Goal: Information Seeking & Learning: Learn about a topic

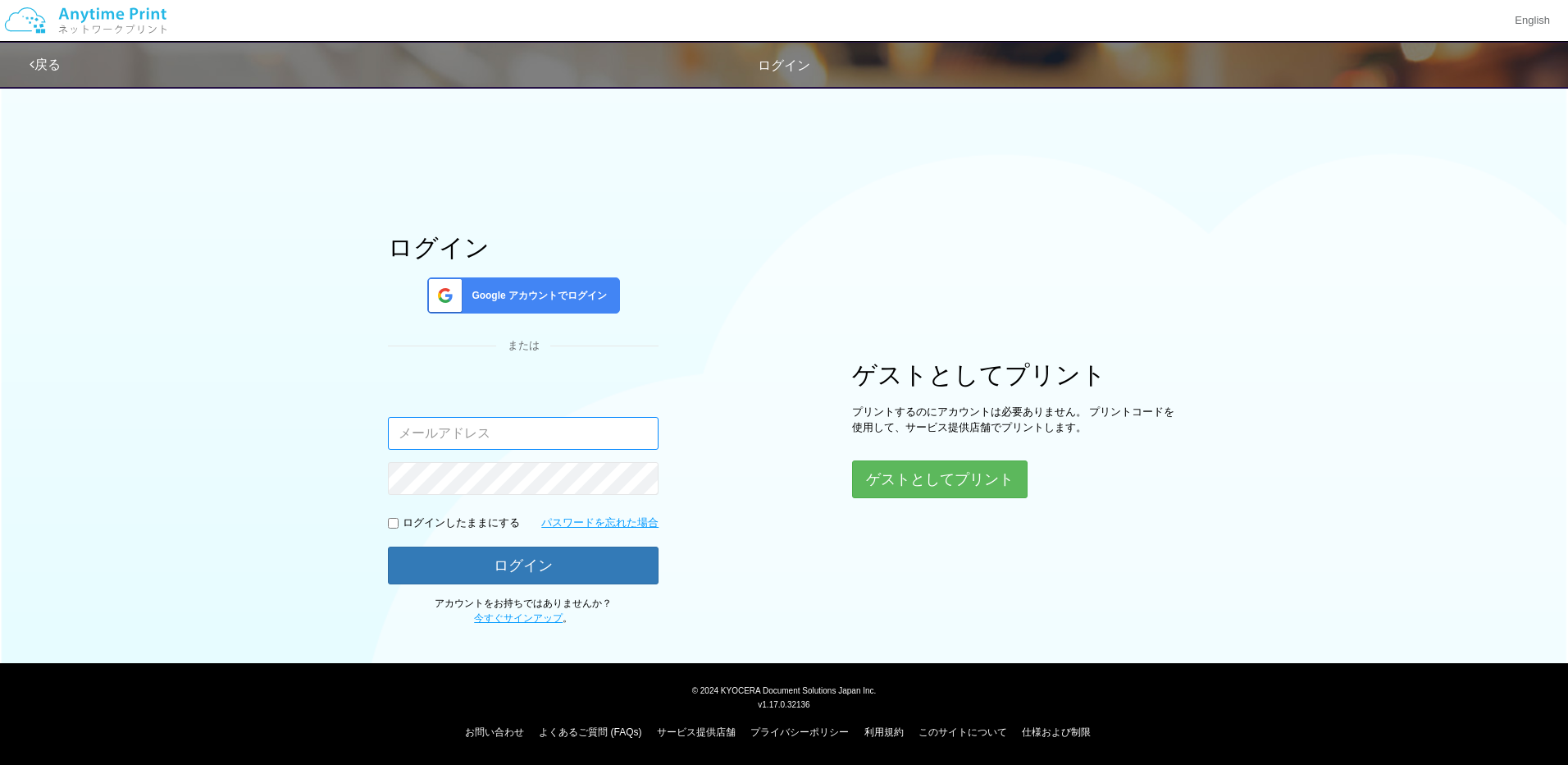
click at [514, 435] on input "email" at bounding box center [524, 432] width 271 height 32
click at [721, 342] on div "ログイン Google アカウントでログイン または 入力されたメールアドレスまたはパスワードが正しくありません。 ログインしたままにする パスワードを忘れた…" at bounding box center [784, 351] width 984 height 548
click at [556, 286] on div "Google アカウントでログイン" at bounding box center [524, 295] width 193 height 36
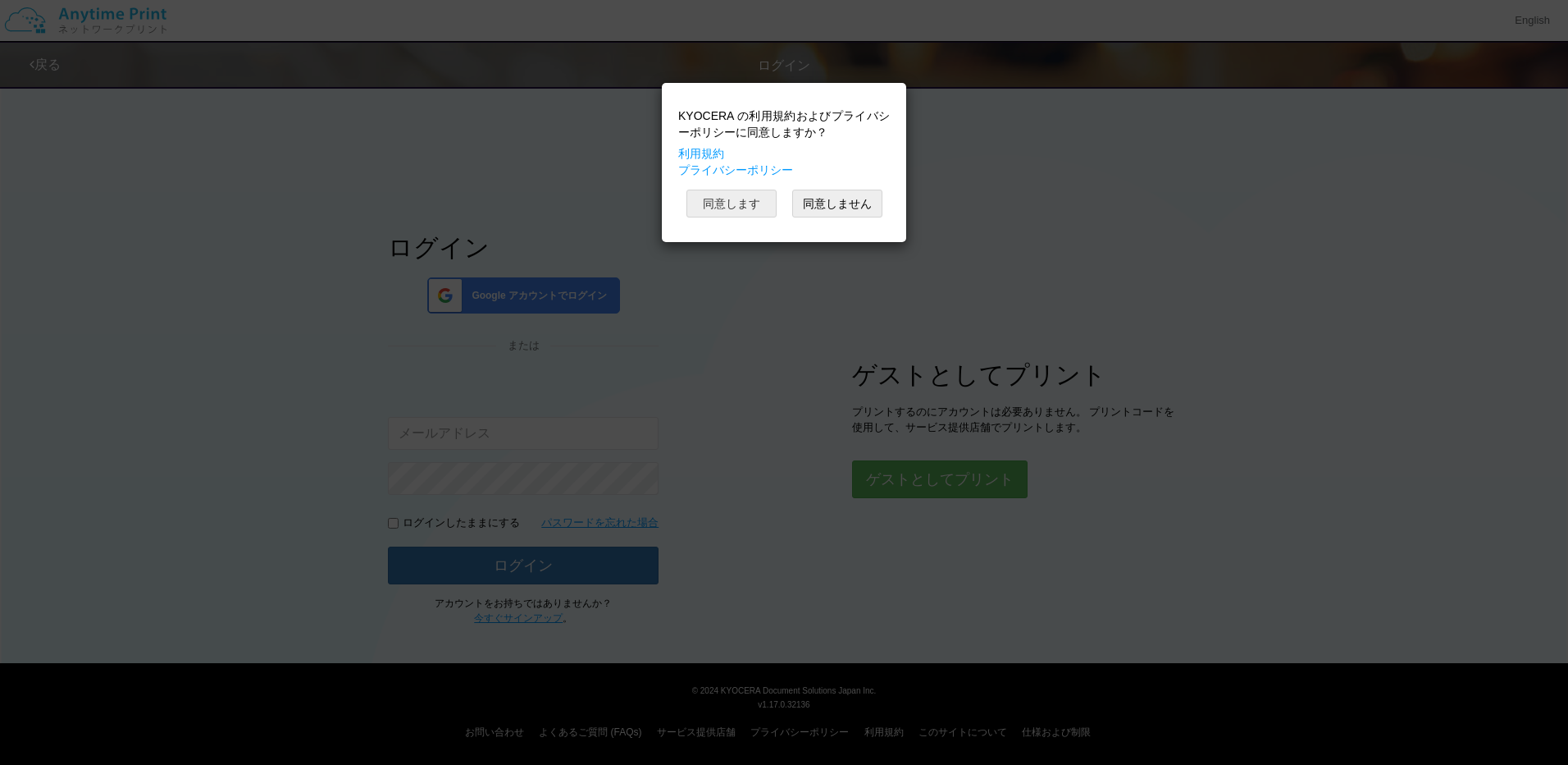
click at [736, 203] on button "同意します" at bounding box center [731, 203] width 90 height 28
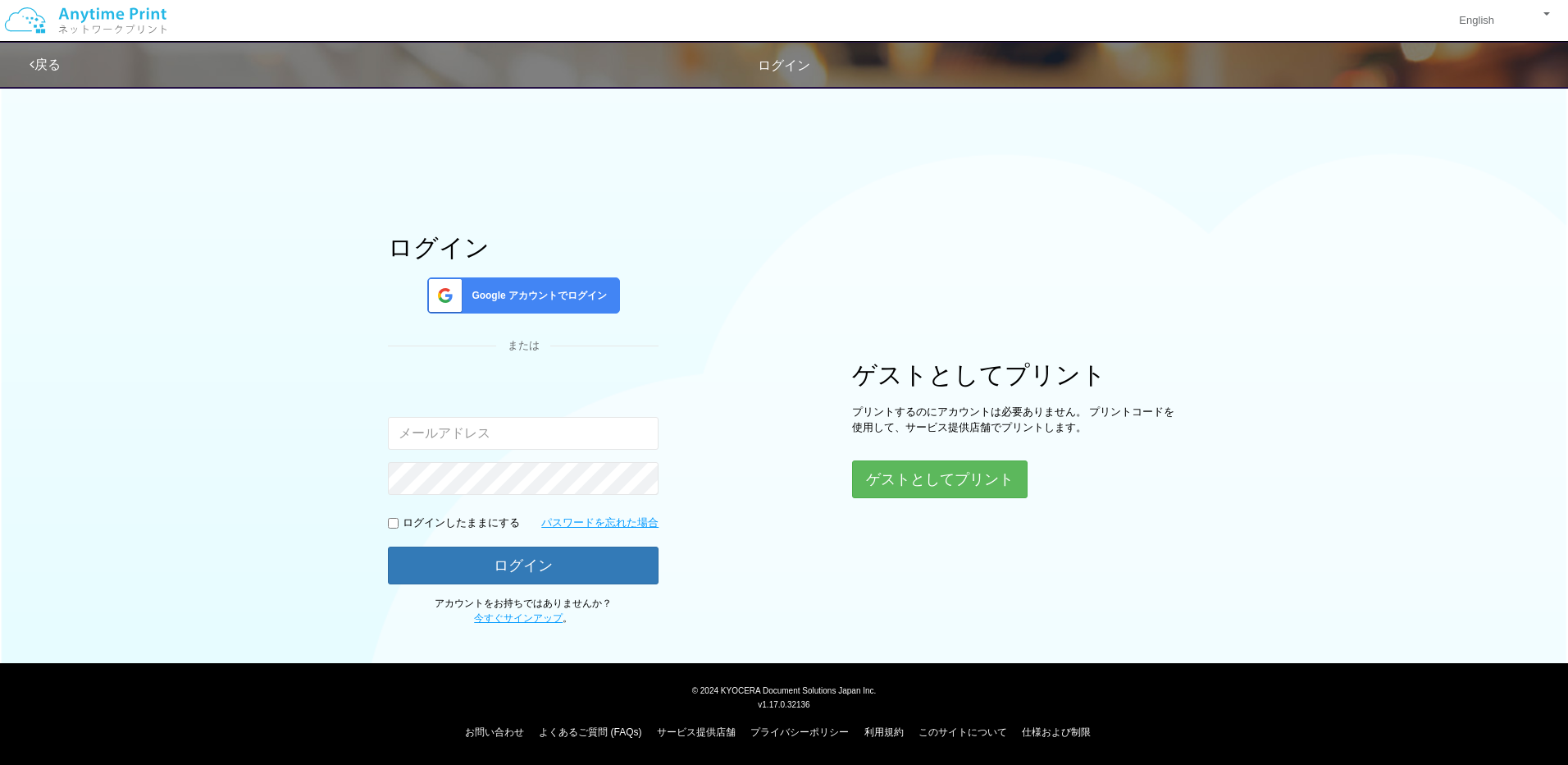
click at [47, 58] on link "戻る" at bounding box center [45, 64] width 32 height 14
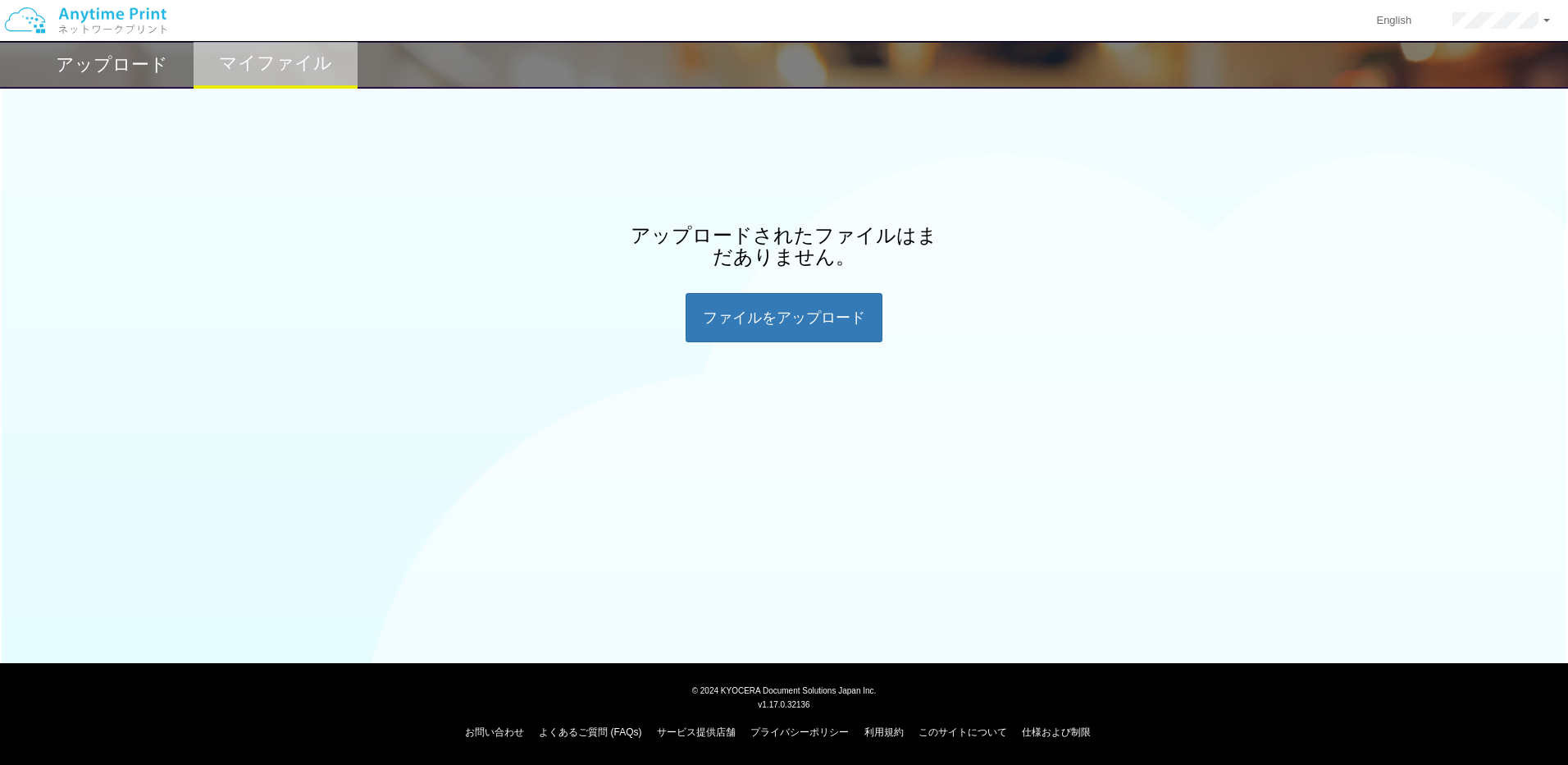
click at [82, 11] on img at bounding box center [85, 20] width 174 height 57
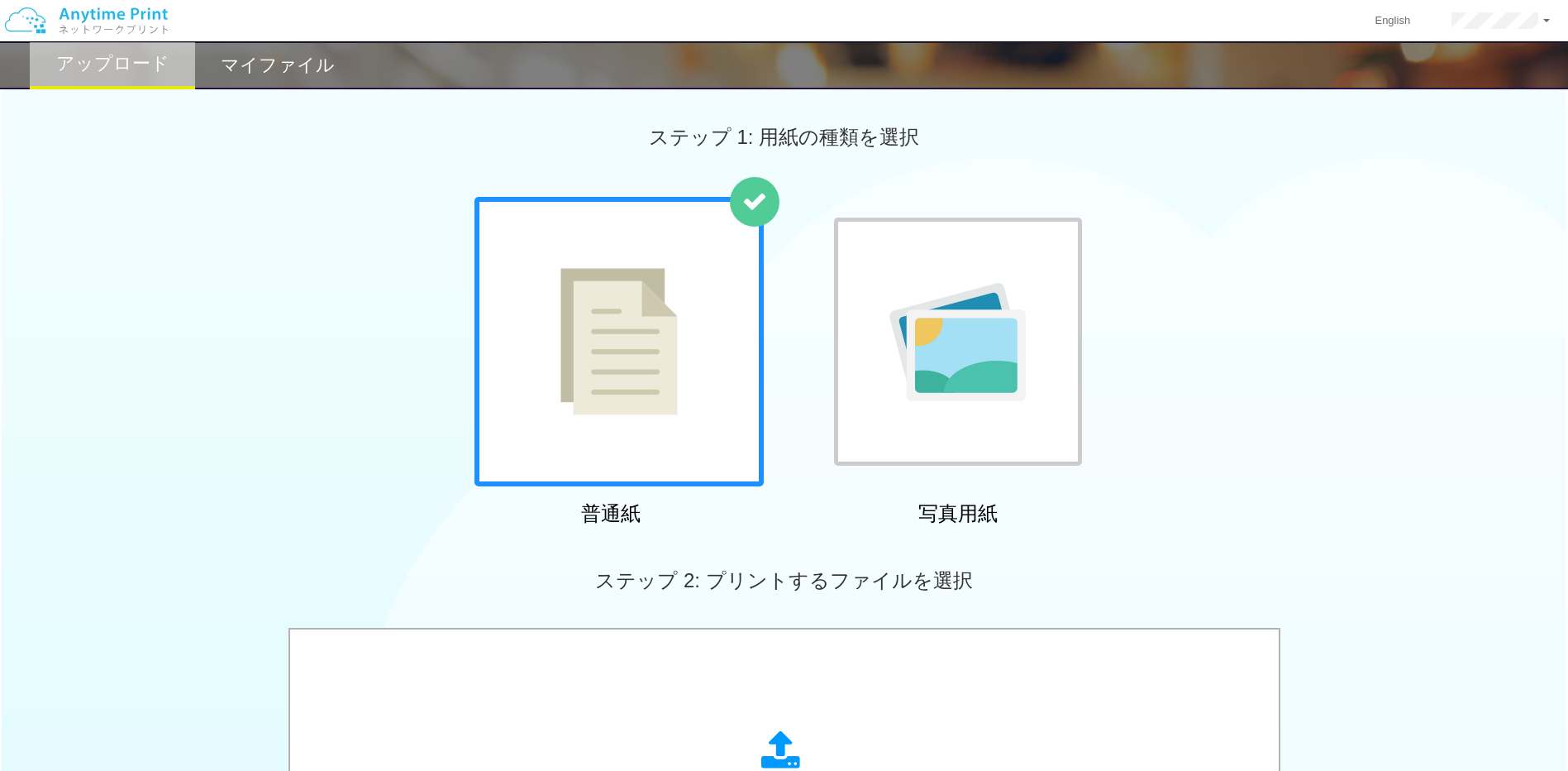
click at [131, 11] on img at bounding box center [86, 21] width 176 height 58
click at [10, 19] on img at bounding box center [86, 21] width 176 height 58
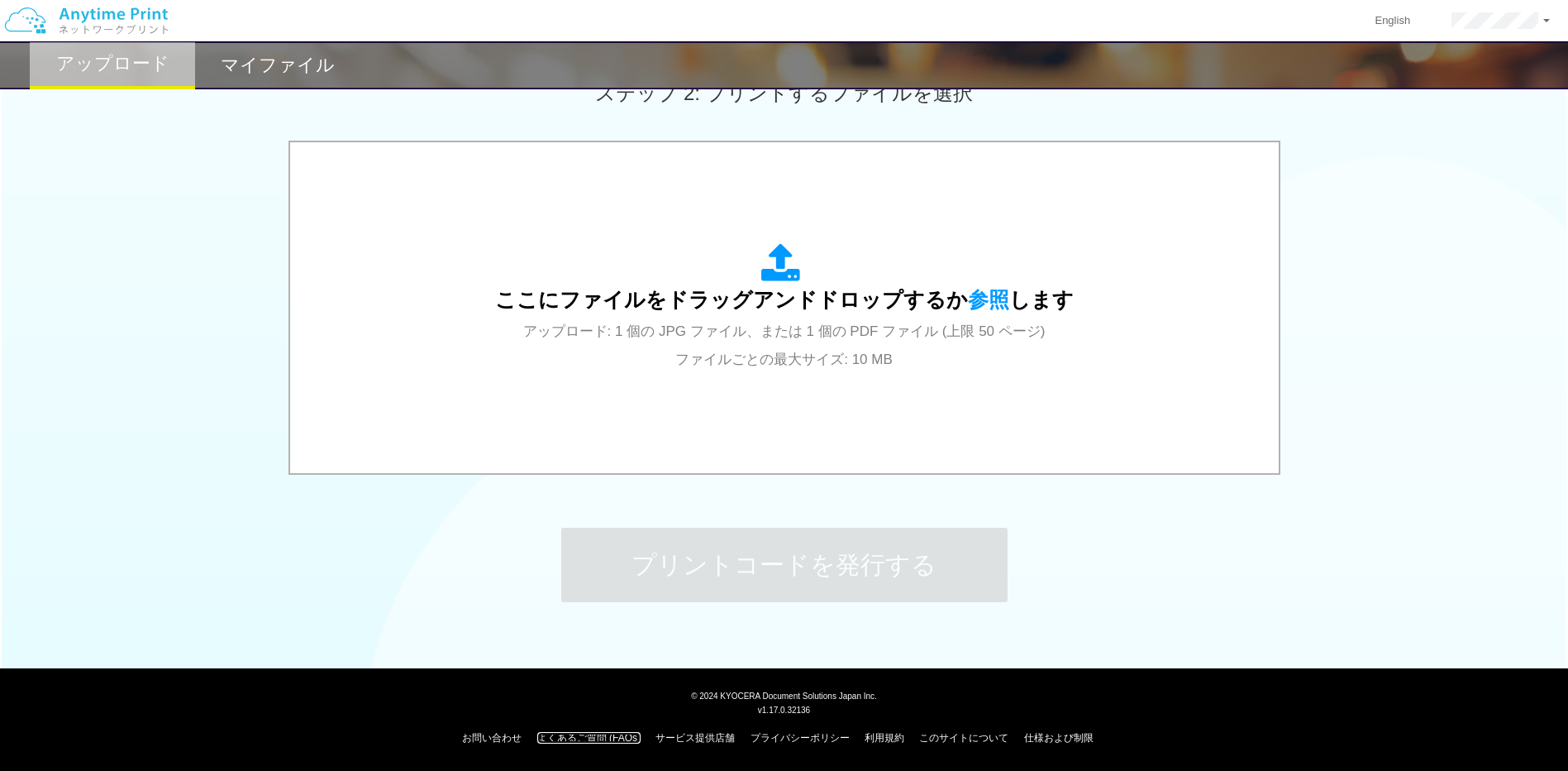
click at [580, 742] on link "よくあるご質問 (FAQs)" at bounding box center [589, 737] width 104 height 11
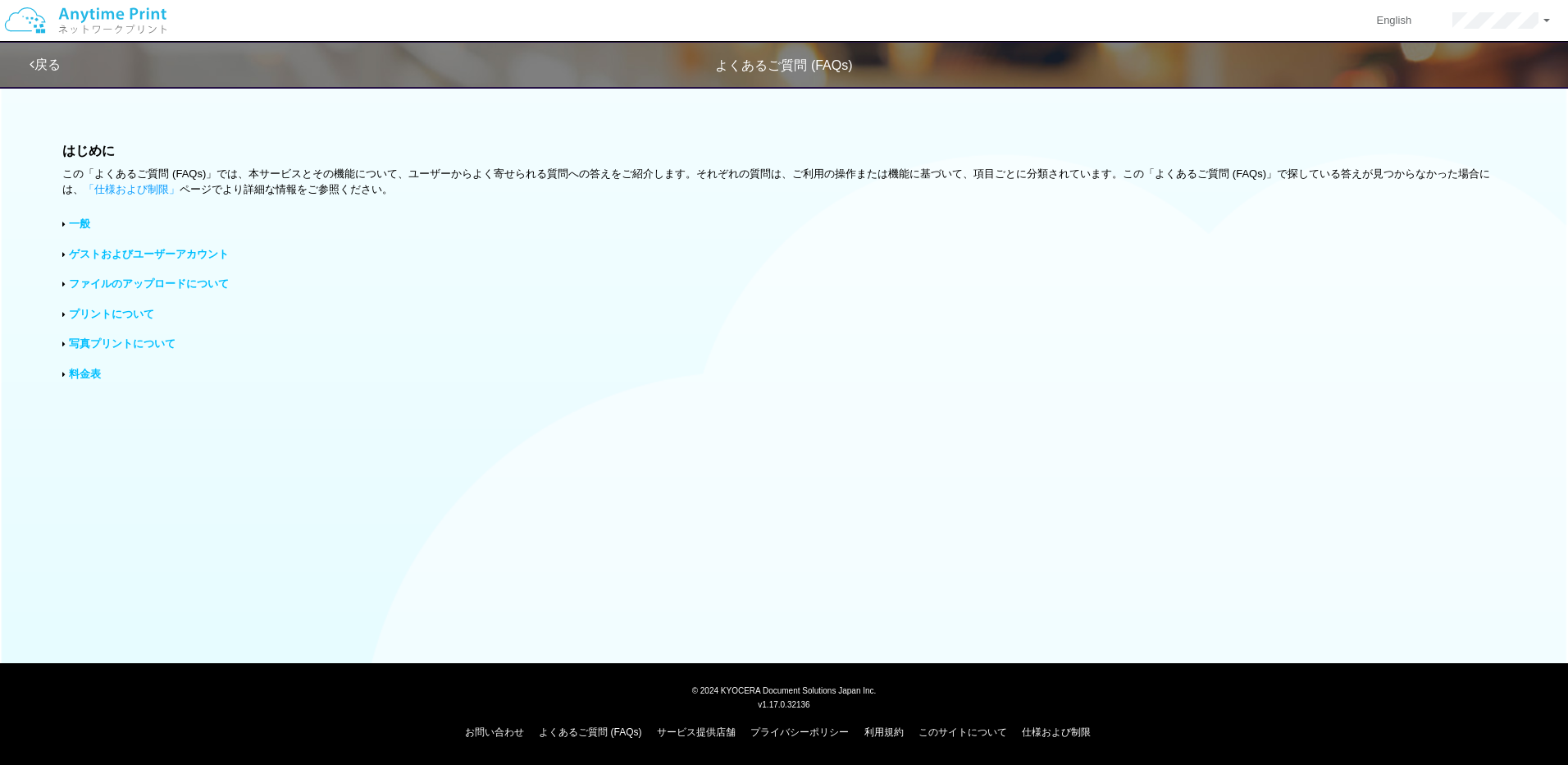
click at [113, 313] on link "プリントについて" at bounding box center [111, 313] width 85 height 12
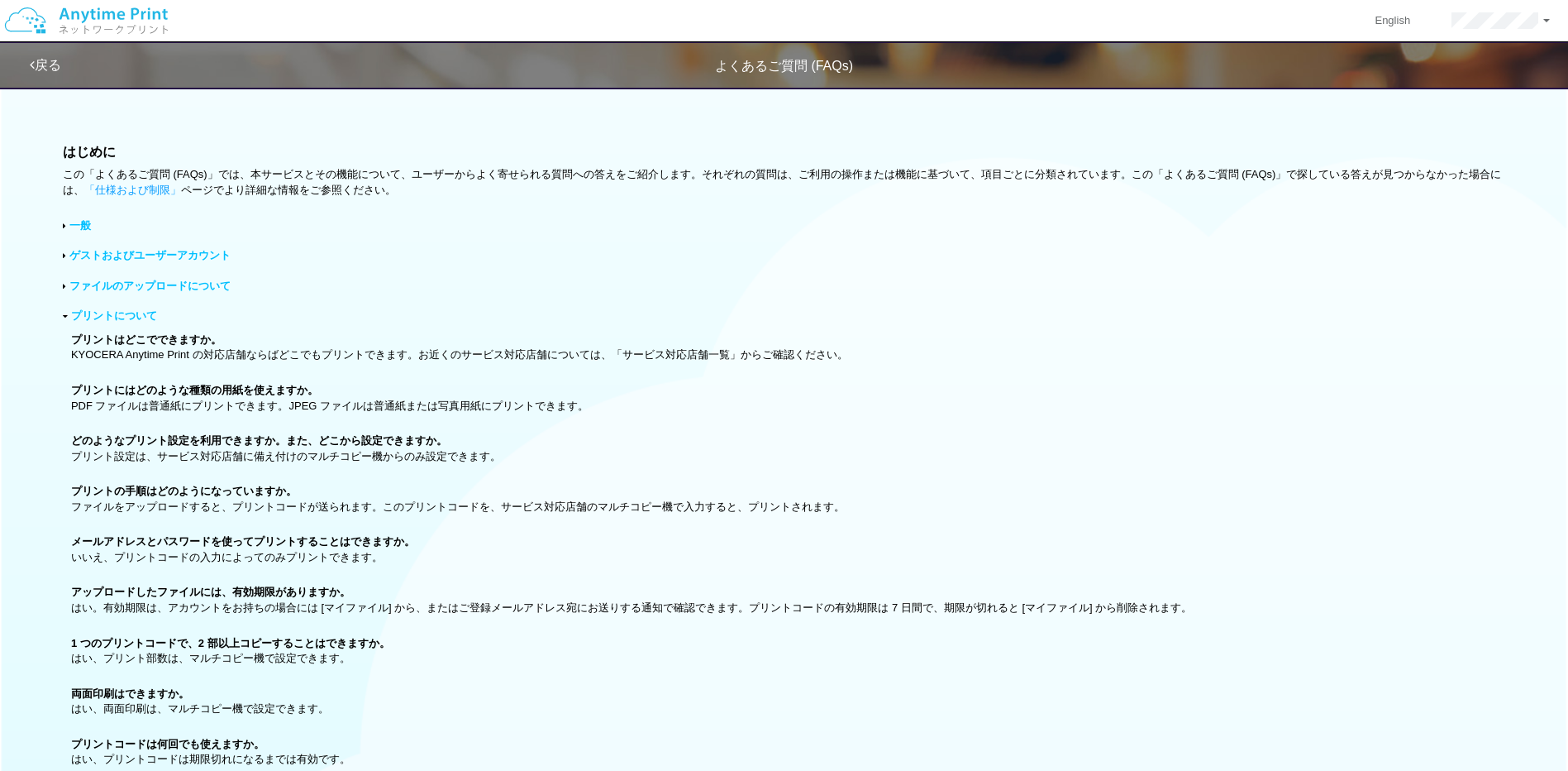
scroll to position [461, 0]
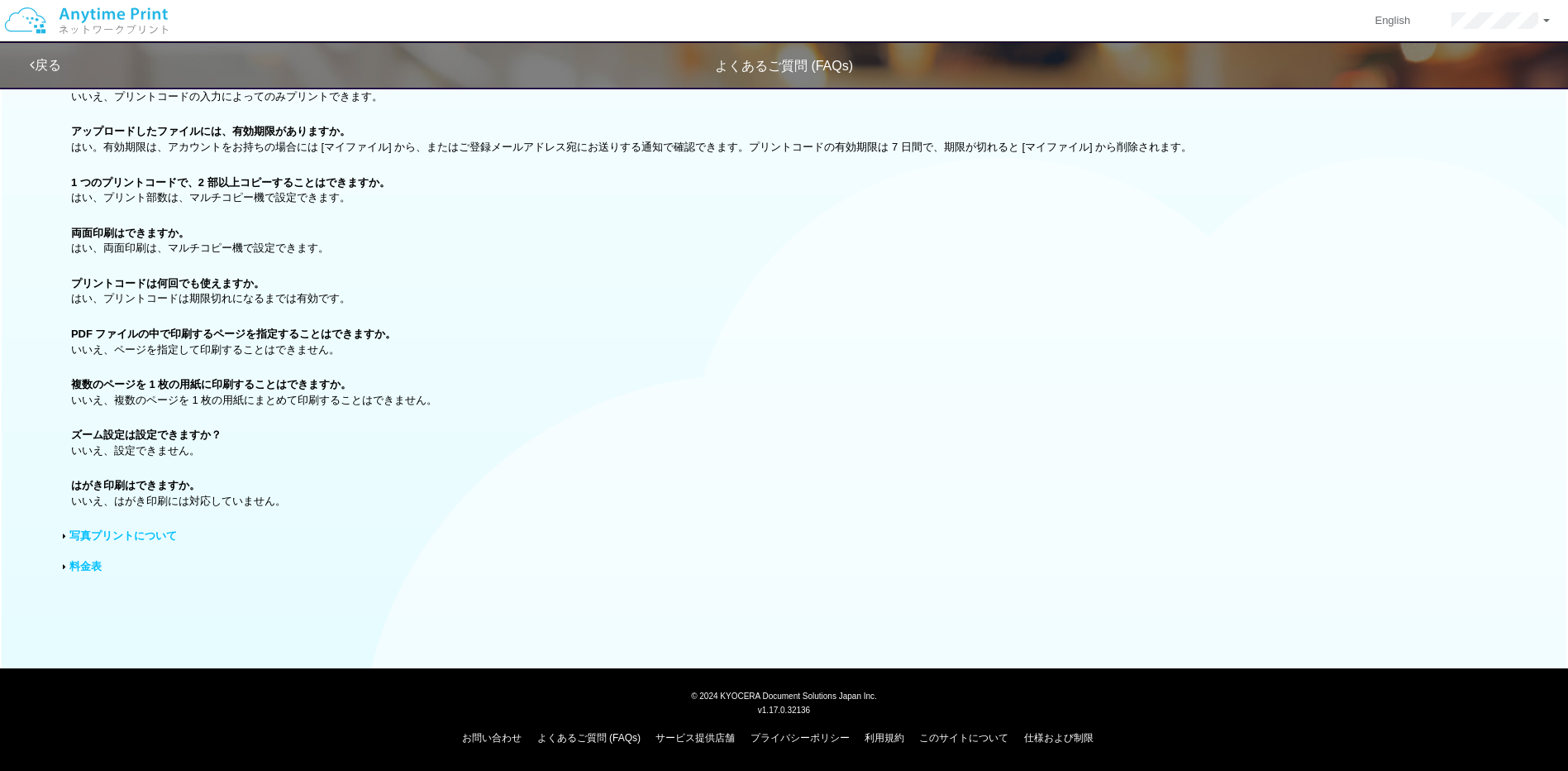
click at [90, 566] on link "料金表" at bounding box center [85, 565] width 33 height 12
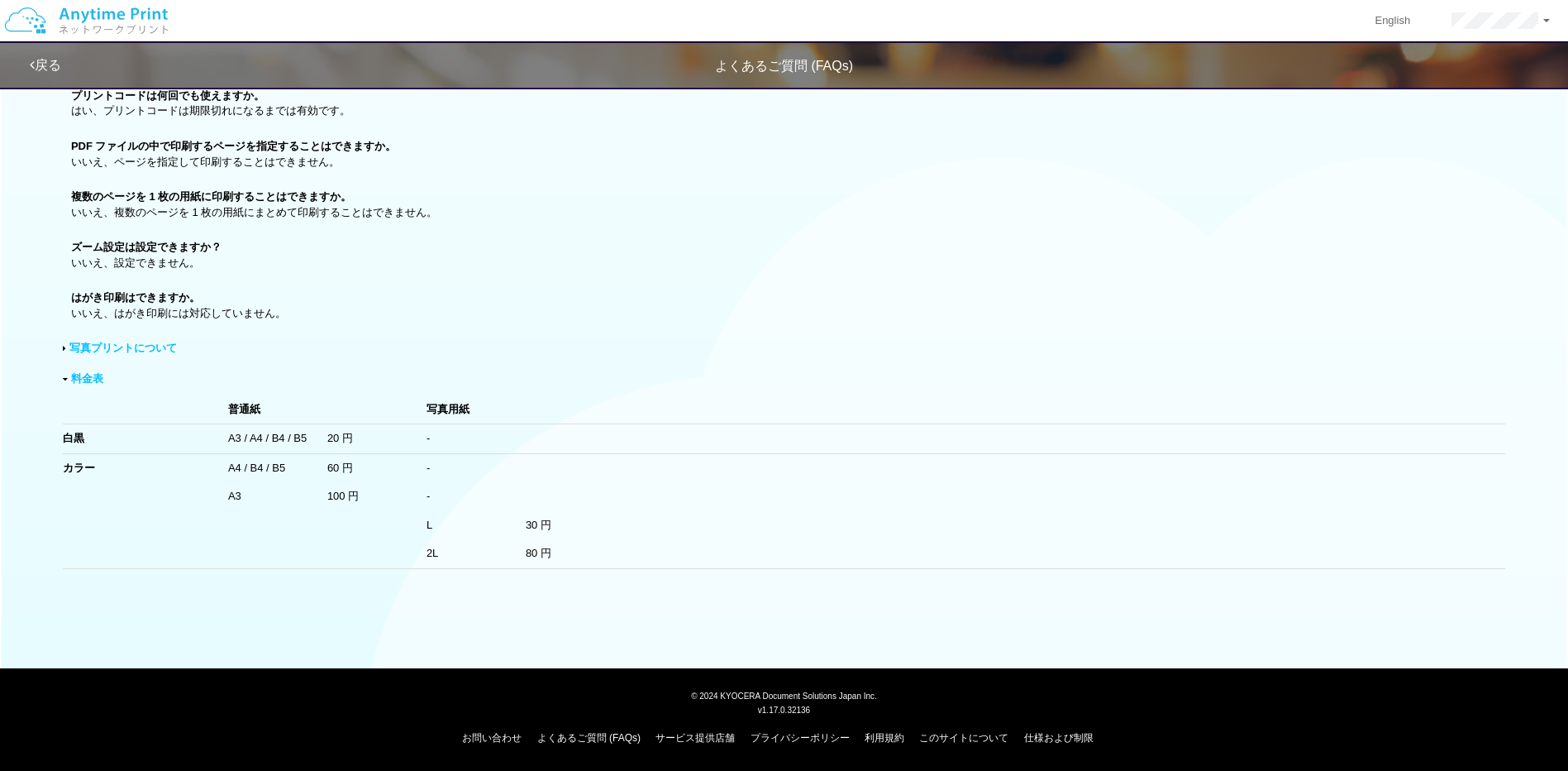
scroll to position [0, 0]
